Goal: Transaction & Acquisition: Subscribe to service/newsletter

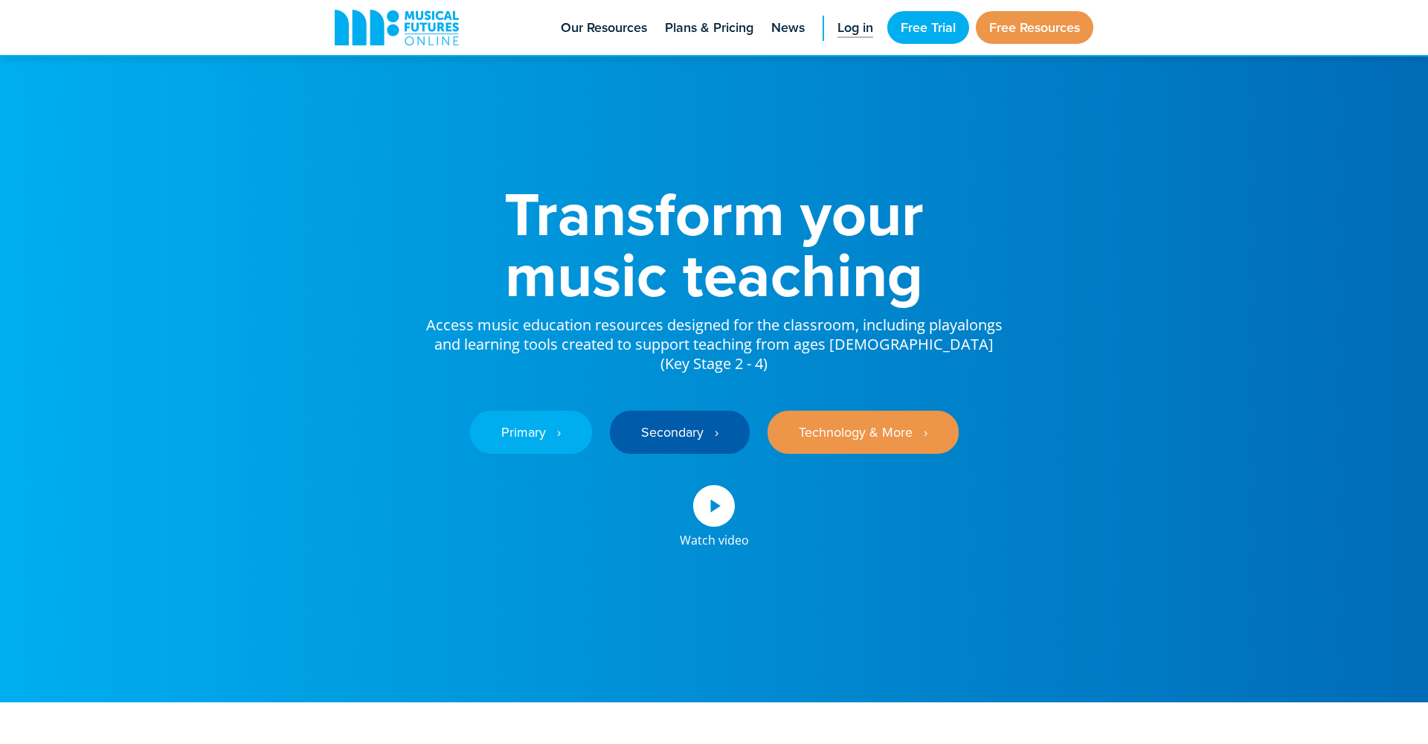
click at [843, 30] on span "Log in" at bounding box center [855, 28] width 36 height 20
click at [917, 34] on link "Free Trial" at bounding box center [928, 27] width 82 height 33
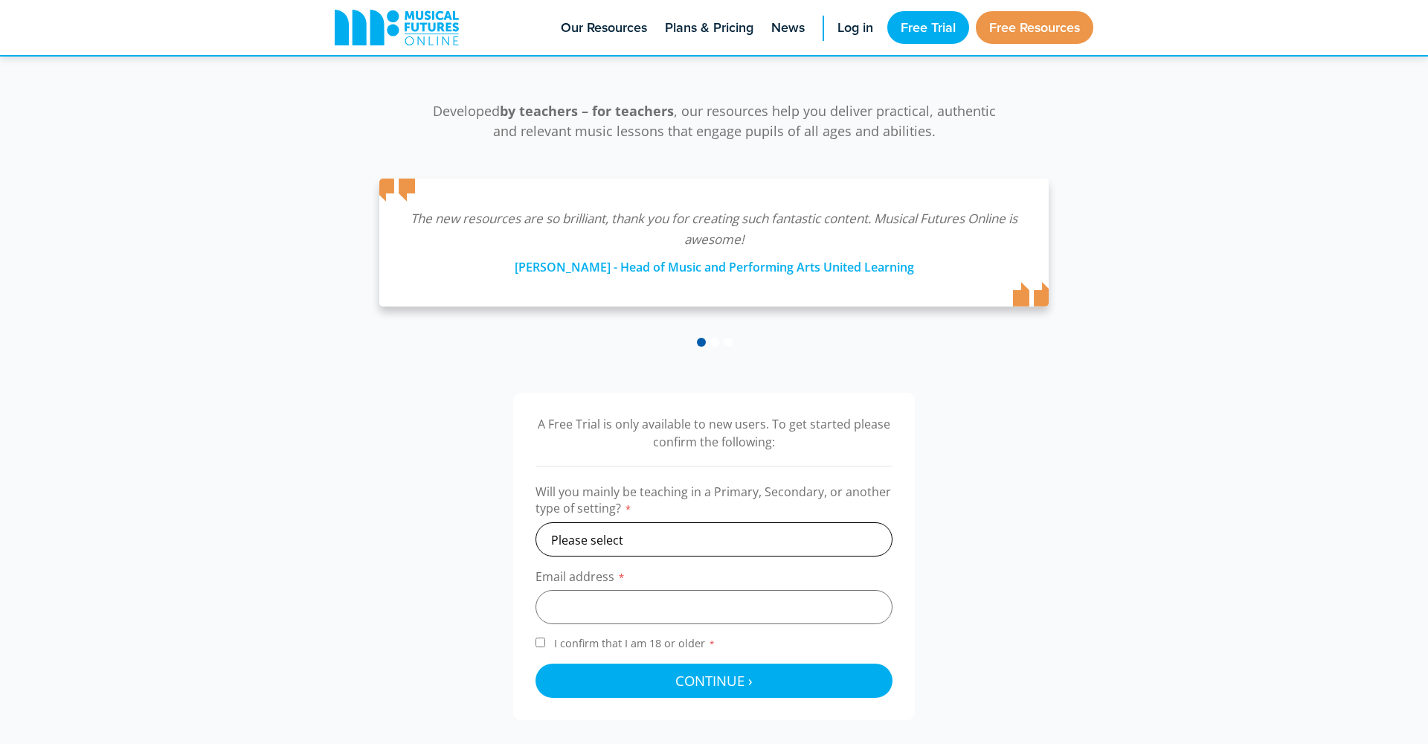
scroll to position [220, 0]
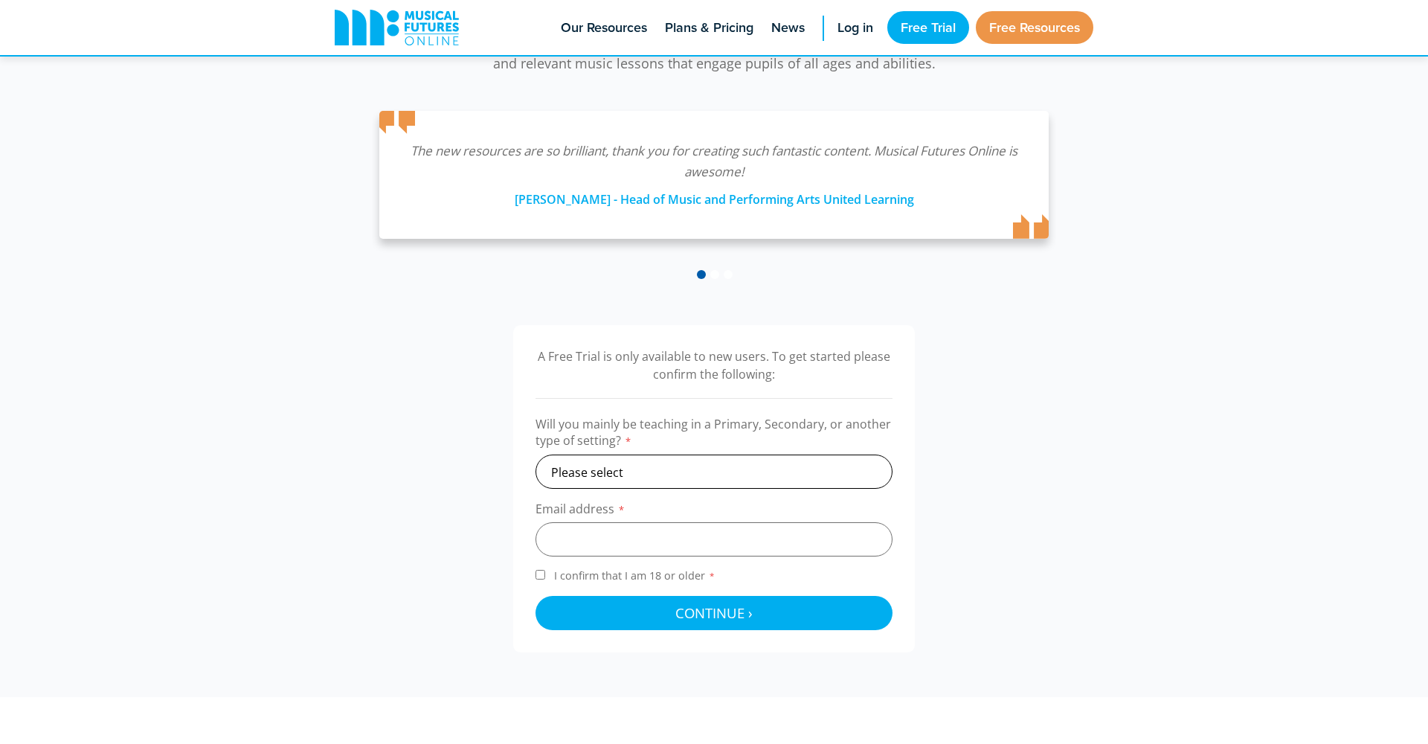
select select "secondary"
click at [701, 536] on input "email" at bounding box center [713, 539] width 357 height 34
type input "tara.brennan@stjosephsrush.com"
click at [553, 579] on span "I confirm that I am 18 or older *" at bounding box center [634, 575] width 167 height 14
click at [545, 579] on input "I confirm that I am 18 or older *" at bounding box center [540, 575] width 10 height 10
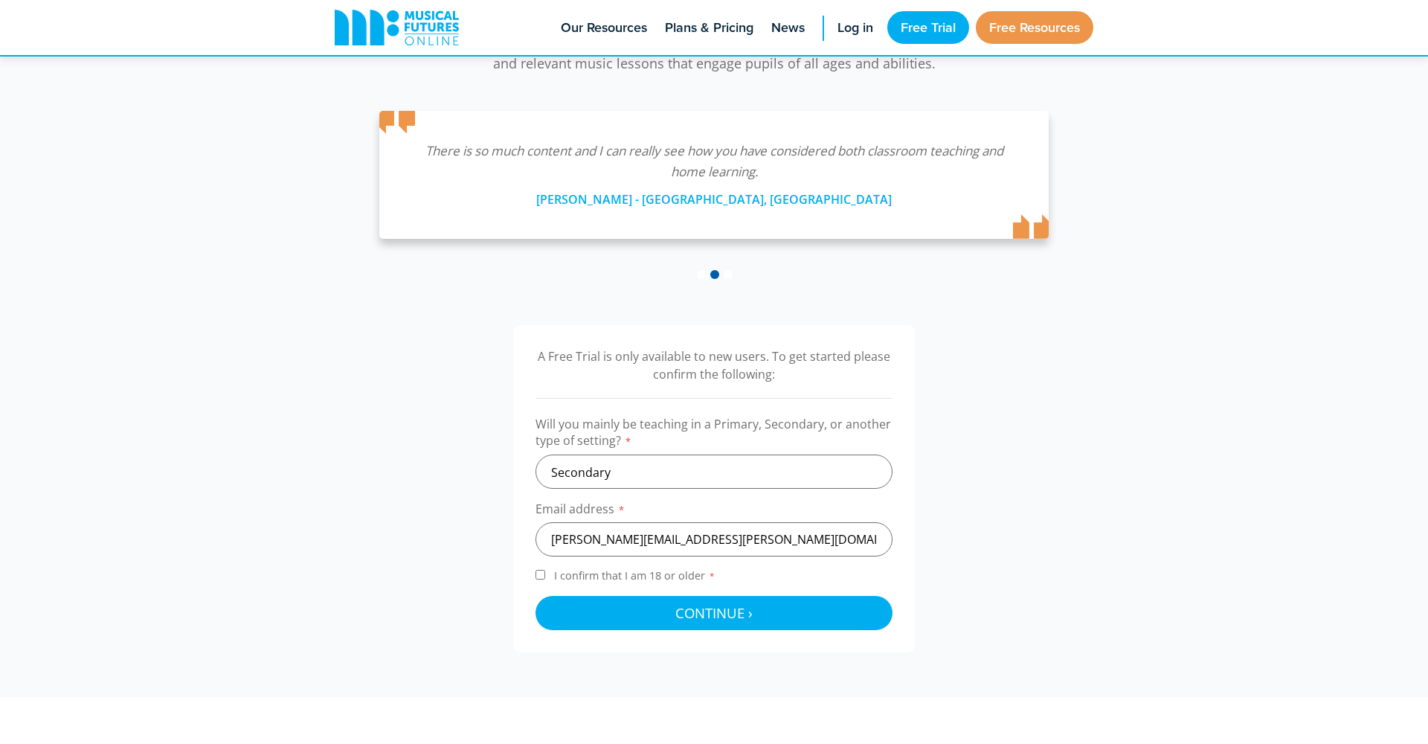
checkbox input "true"
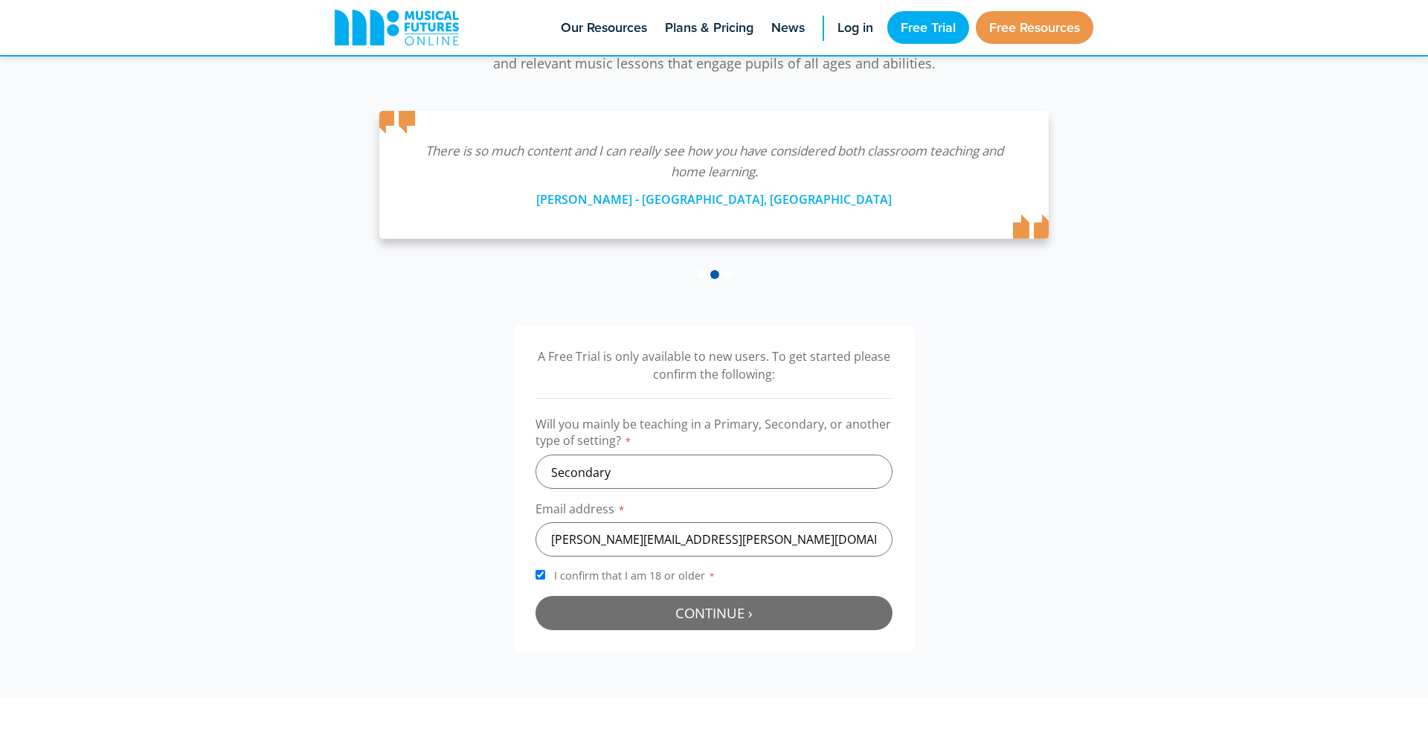
click at [698, 608] on span "Continue ›" at bounding box center [713, 612] width 77 height 19
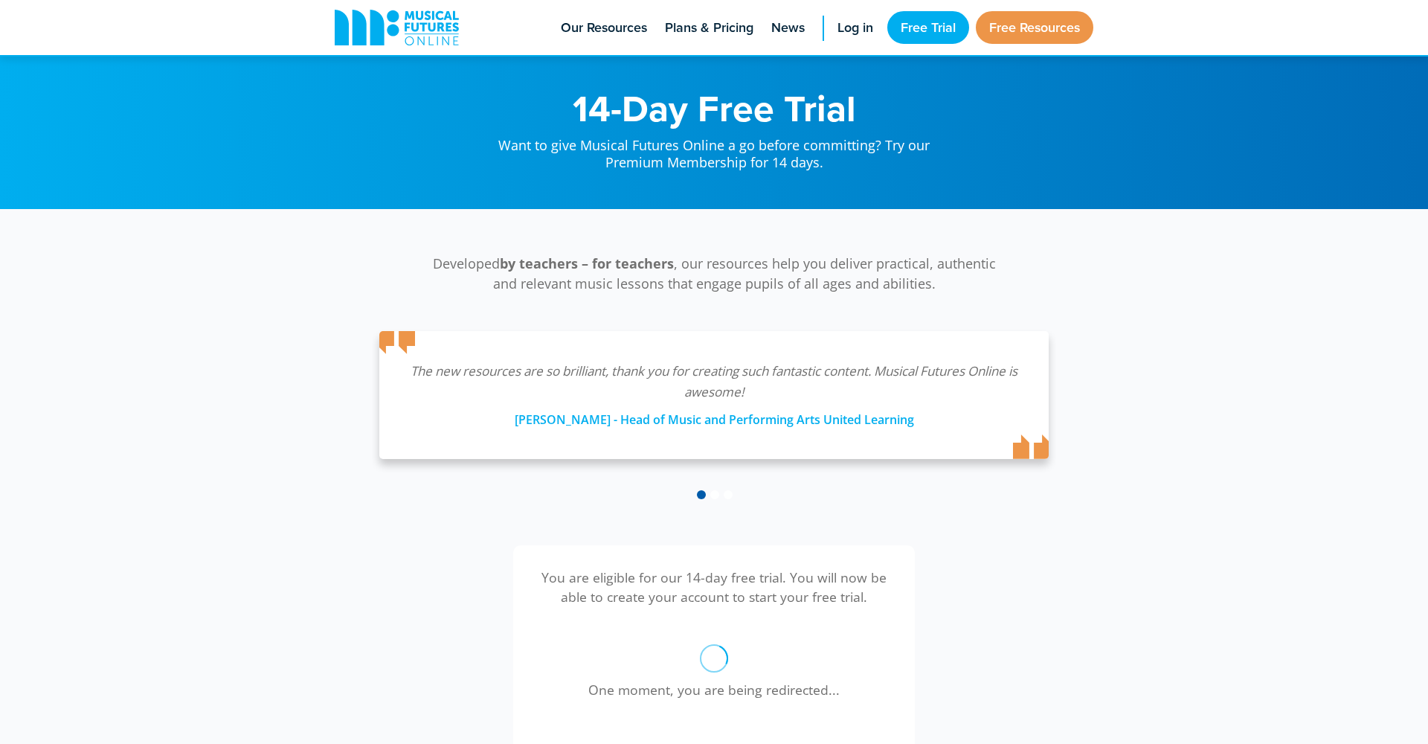
scroll to position [485, 0]
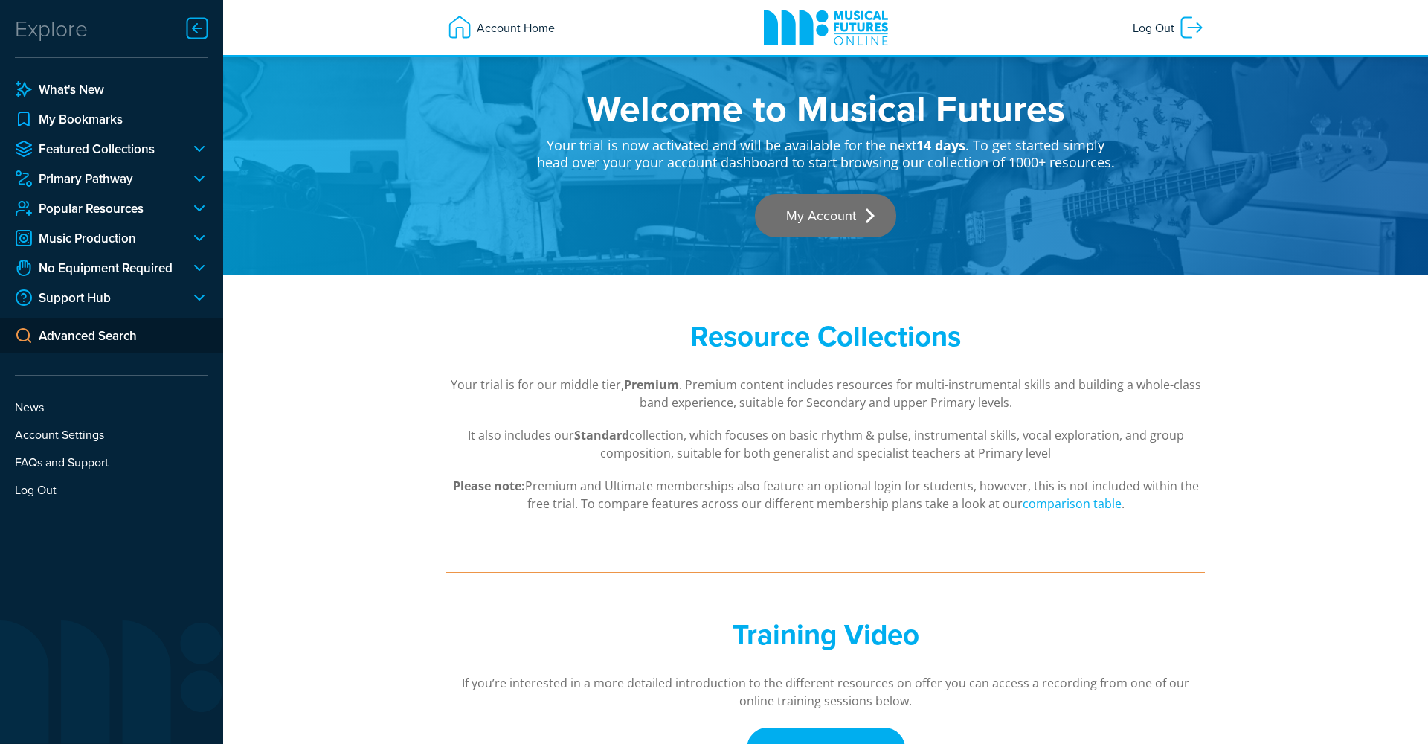
click at [822, 217] on link "My Account" at bounding box center [825, 215] width 141 height 43
